Goal: Task Accomplishment & Management: Complete application form

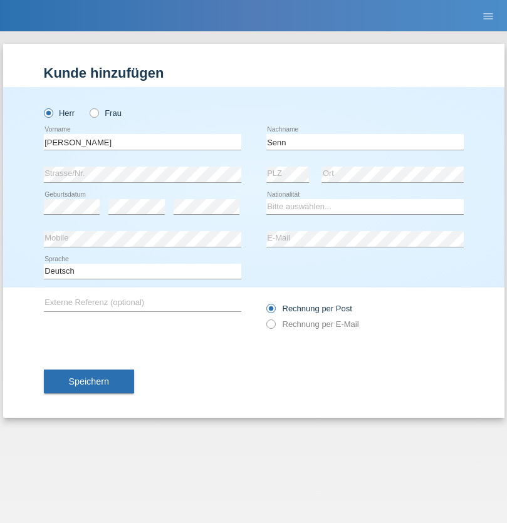
type input "Senn"
select select "CH"
select select "en"
radio input "true"
click at [142, 142] on input "text" at bounding box center [142, 142] width 197 height 16
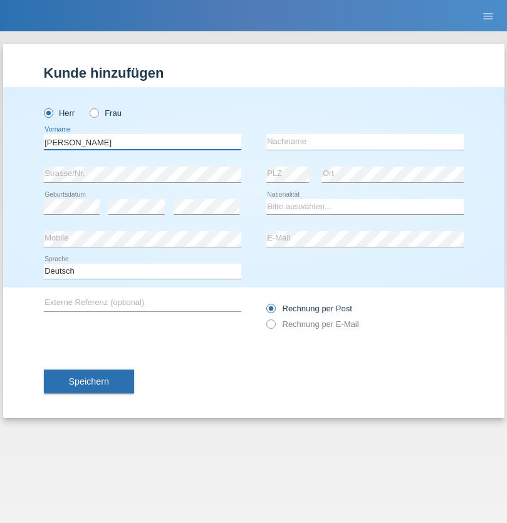
type input "Mohammad Qais"
click at [365, 142] on input "text" at bounding box center [364, 142] width 197 height 16
type input "Nemani"
select select "AF"
select select "C"
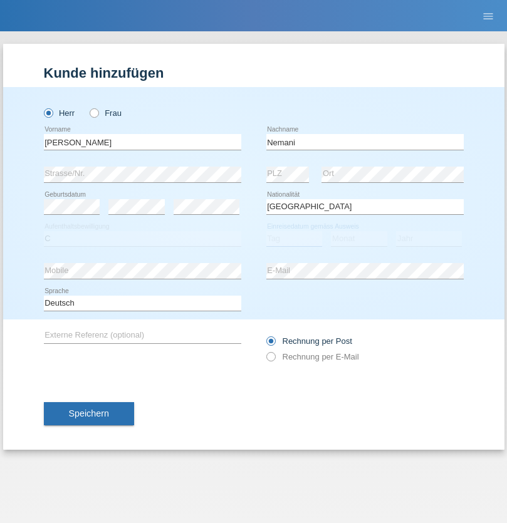
select select "02"
select select "01"
select select "2021"
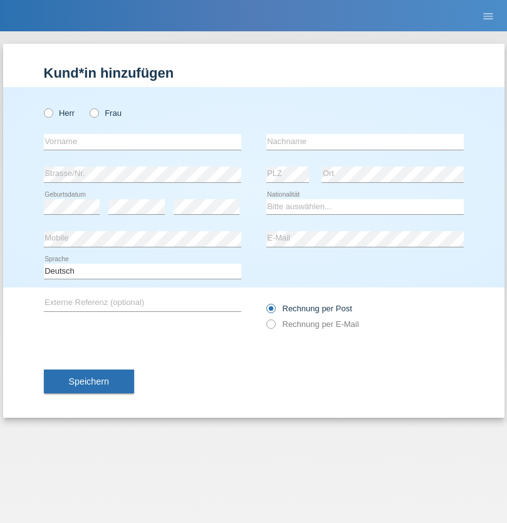
radio input "true"
click at [142, 142] on input "text" at bounding box center [142, 142] width 197 height 16
type input "Besart"
click at [365, 142] on input "text" at bounding box center [364, 142] width 197 height 16
type input "Emiri"
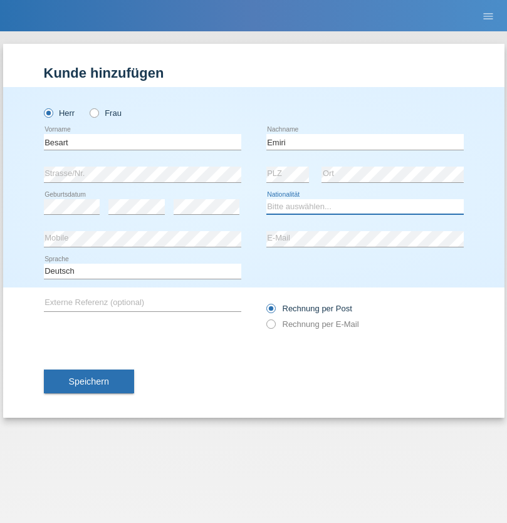
select select "XK"
select select "C"
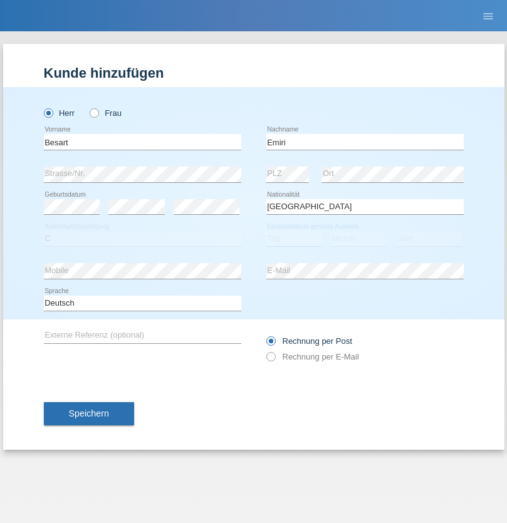
select select "04"
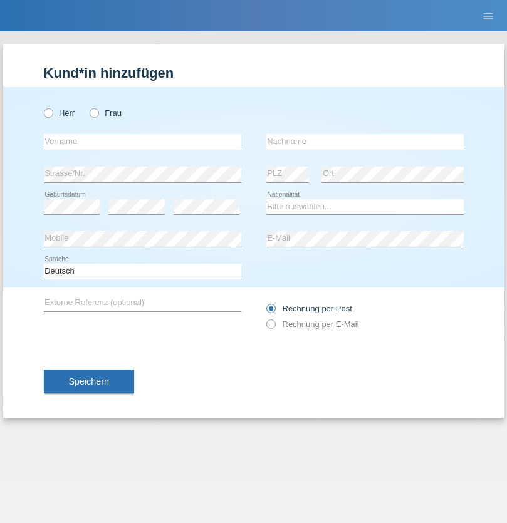
radio input "true"
click at [142, 142] on input "text" at bounding box center [142, 142] width 197 height 16
type input "Camille"
click at [365, 142] on input "text" at bounding box center [364, 142] width 197 height 16
type input "Jacquet"
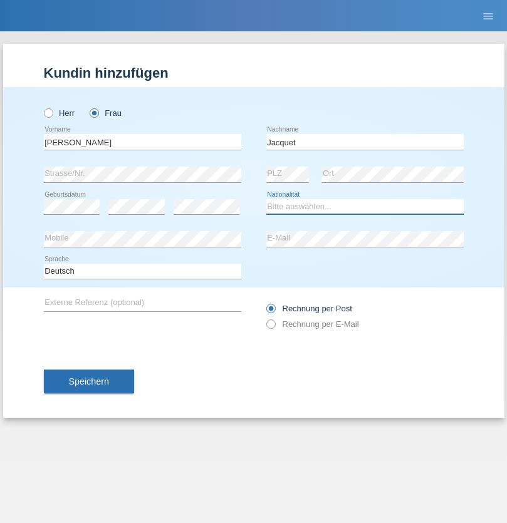
select select "CH"
radio input "true"
select select "DE"
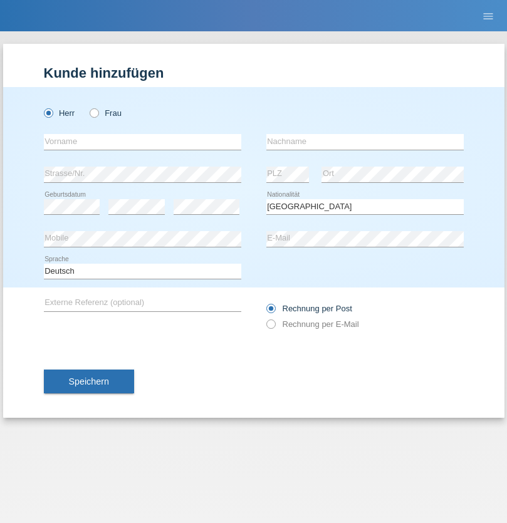
select select "C"
select select "07"
select select "11"
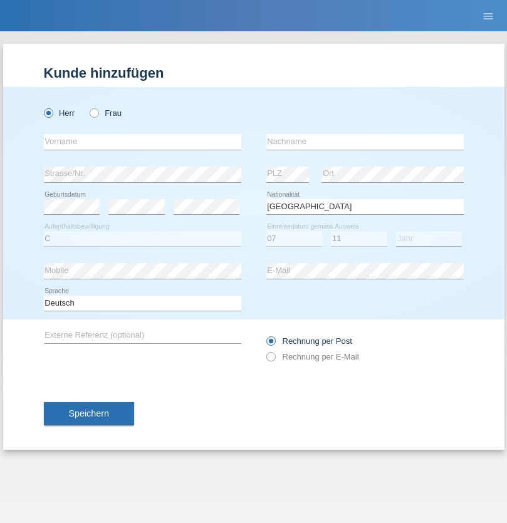
select select "1972"
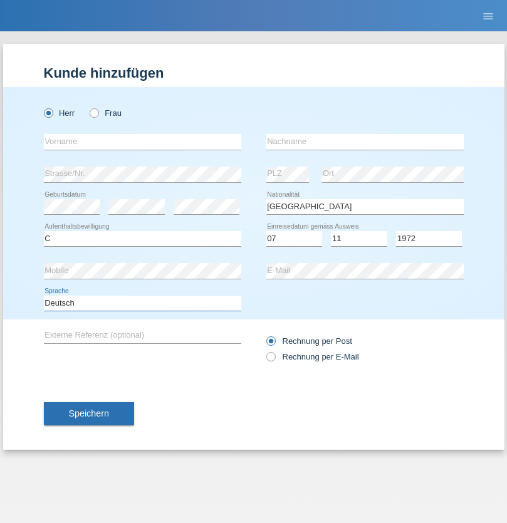
select select "en"
